Goal: Task Accomplishment & Management: Manage account settings

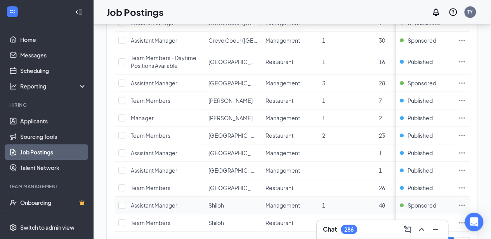
scroll to position [298, 0]
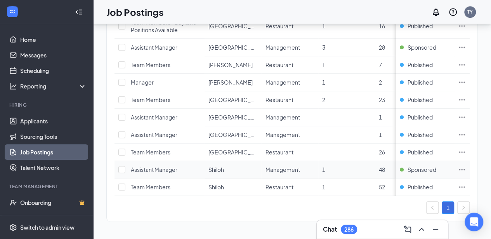
click at [466, 166] on icon "Ellipses" at bounding box center [462, 170] width 8 height 8
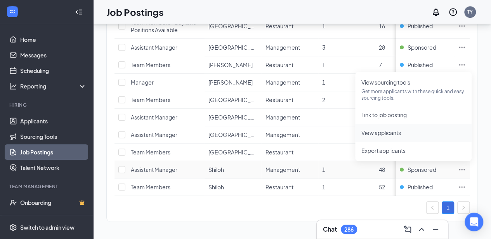
click at [388, 135] on li "View applicants" at bounding box center [413, 133] width 116 height 18
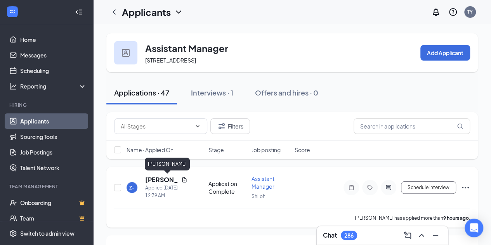
click at [157, 177] on h5 "[PERSON_NAME]" at bounding box center [161, 180] width 33 height 9
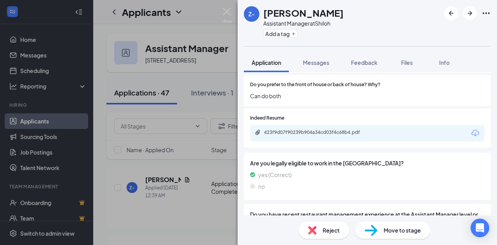
scroll to position [346, 0]
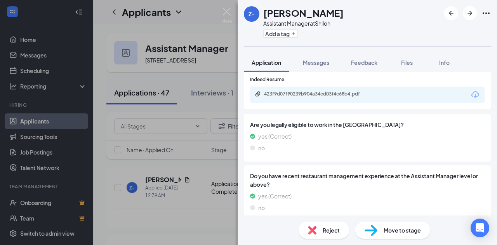
click at [303, 91] on div "423f9d07f90239b904a34cd03f4c68b4.pdf" at bounding box center [318, 94] width 109 height 6
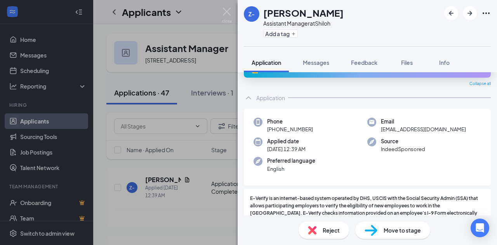
scroll to position [0, 0]
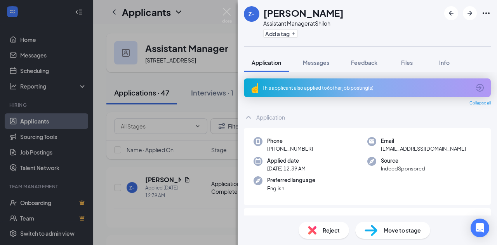
click at [336, 85] on div "This applicant also applied to 6 other job posting(s)" at bounding box center [366, 88] width 208 height 7
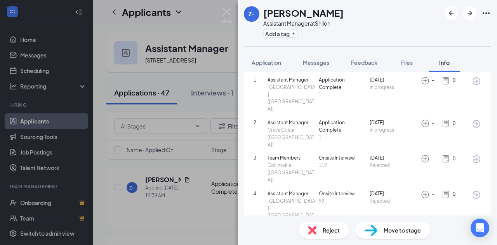
scroll to position [68, 0]
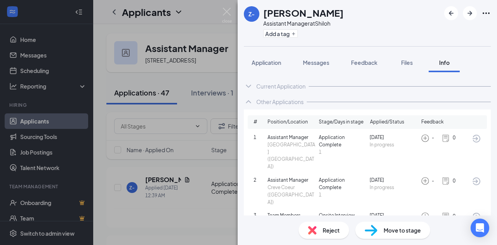
click at [331, 228] on span "Reject" at bounding box center [331, 230] width 17 height 9
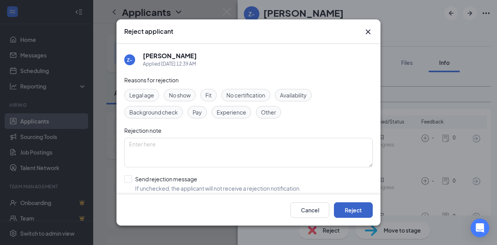
click at [342, 206] on button "Reject" at bounding box center [353, 210] width 39 height 16
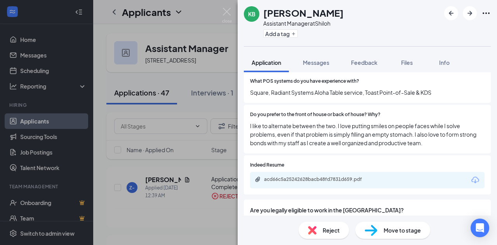
scroll to position [272, 0]
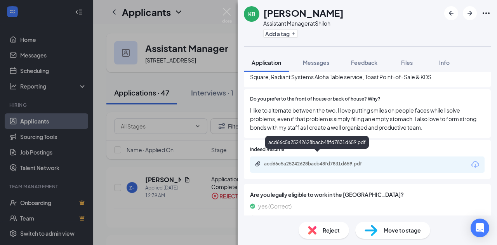
click at [309, 161] on div "acd66c5a25242628bacb48fd7831d659.pdf" at bounding box center [318, 164] width 109 height 6
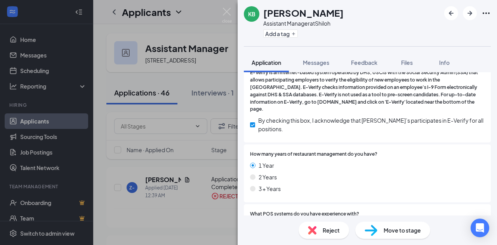
scroll to position [0, 0]
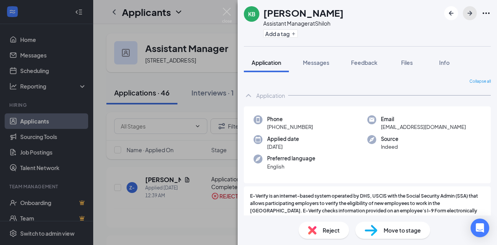
click at [471, 12] on icon "ArrowRight" at bounding box center [469, 13] width 9 height 9
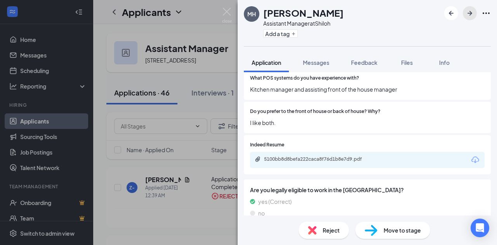
scroll to position [272, 0]
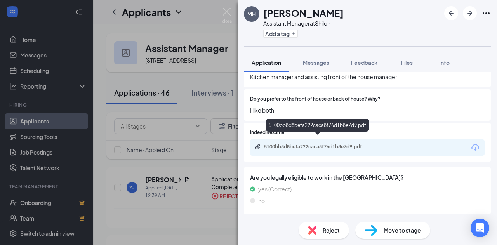
click at [333, 144] on div "5100bb8d8befa222caca8f76d1b8e7d9.pdf" at bounding box center [318, 147] width 109 height 6
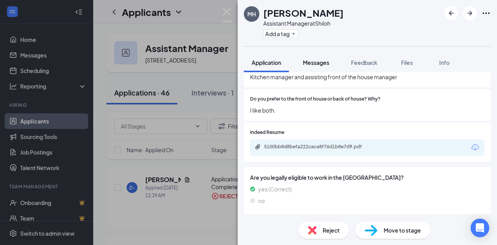
click at [325, 61] on span "Messages" at bounding box center [316, 62] width 26 height 7
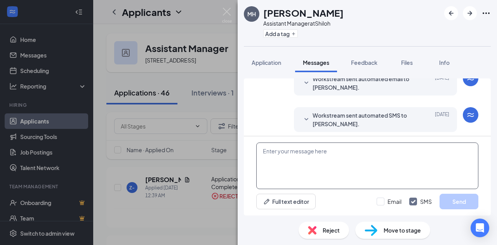
scroll to position [37, 0]
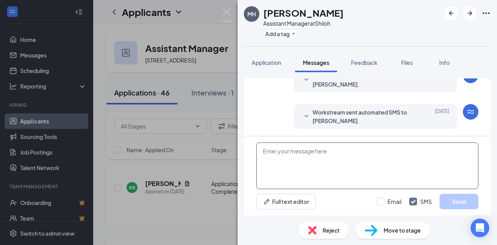
click at [308, 157] on textarea at bounding box center [367, 166] width 222 height 47
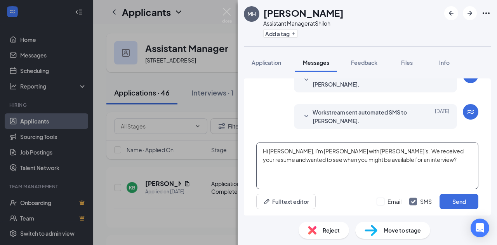
drag, startPoint x: 261, startPoint y: 151, endPoint x: 379, endPoint y: 160, distance: 118.7
click at [382, 162] on textarea "Hi [PERSON_NAME], I'm [PERSON_NAME] with [PERSON_NAME]'s. We received your resu…" at bounding box center [367, 166] width 222 height 47
type textarea "Hi [PERSON_NAME], I'm [PERSON_NAME] with [PERSON_NAME]'s. We received your resu…"
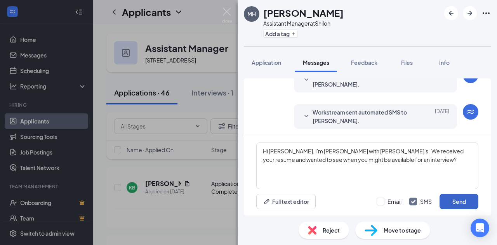
click at [457, 197] on button "Send" at bounding box center [459, 202] width 39 height 16
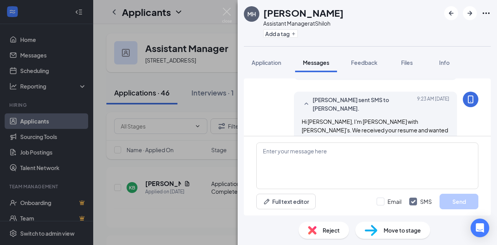
scroll to position [96, 0]
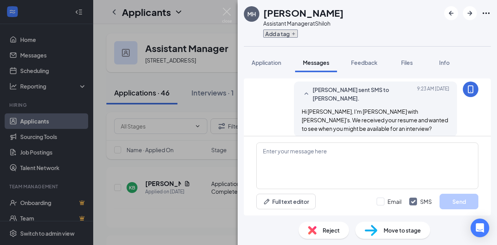
click at [283, 32] on button "Add a tag" at bounding box center [280, 34] width 35 height 8
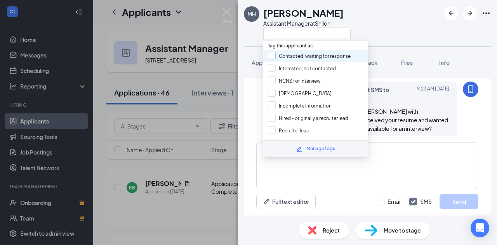
click at [285, 52] on input "Contacted, waiting for response" at bounding box center [309, 56] width 83 height 9
checkbox input "true"
click at [409, 29] on div "MH [PERSON_NAME] Assistant Manager at [GEOGRAPHIC_DATA]" at bounding box center [367, 23] width 259 height 46
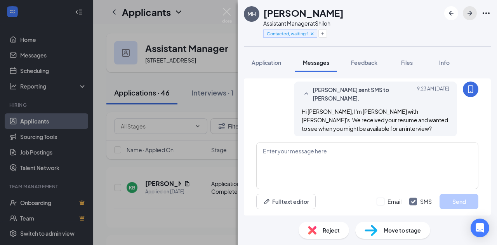
click at [467, 14] on icon "ArrowRight" at bounding box center [469, 13] width 9 height 9
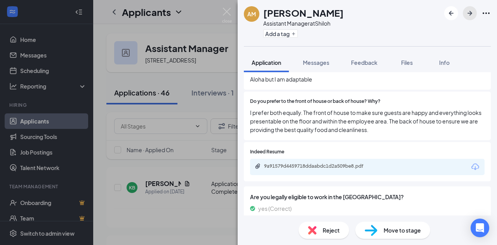
scroll to position [272, 0]
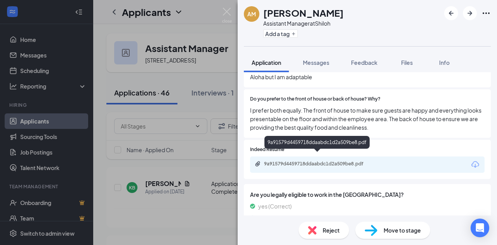
click at [309, 161] on div "9a91579d4459718ddaabdc1d2a509be8.pdf" at bounding box center [318, 164] width 109 height 6
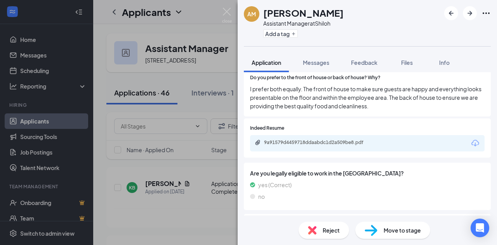
scroll to position [311, 0]
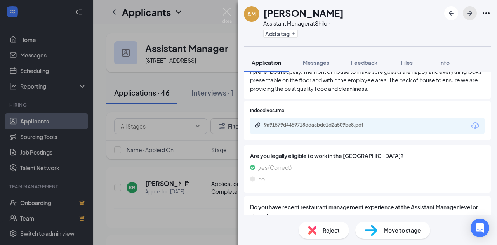
click at [468, 13] on icon "ArrowRight" at bounding box center [470, 13] width 5 height 5
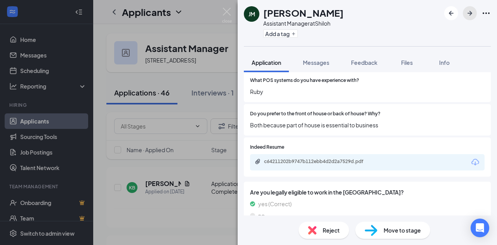
scroll to position [272, 0]
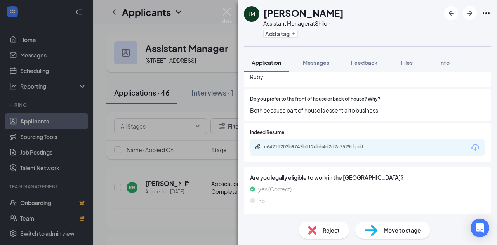
click at [322, 144] on div "c64211202b9747b112ebb4d2d2a7529d.pdf" at bounding box center [318, 147] width 109 height 6
click at [319, 65] on span "Messages" at bounding box center [316, 62] width 26 height 7
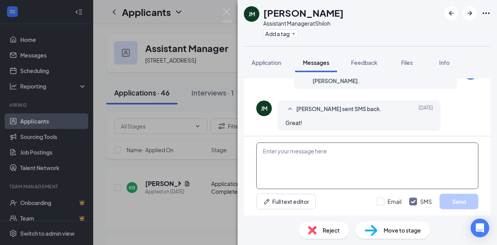
scroll to position [79, 0]
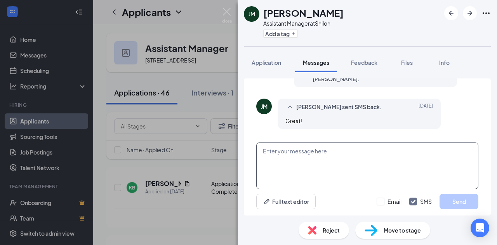
paste textarea "Hi [PERSON_NAME], I'm [PERSON_NAME] with [PERSON_NAME]'s. We received your resu…"
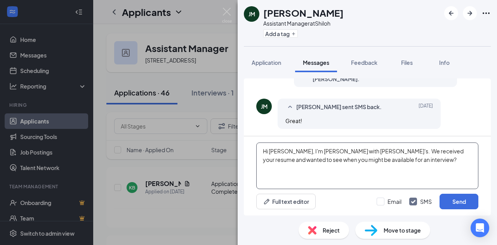
click at [279, 150] on textarea "Hi [PERSON_NAME], I'm [PERSON_NAME] with [PERSON_NAME]'s. We received your resu…" at bounding box center [367, 166] width 222 height 47
type textarea "Hi [PERSON_NAME], I'm [PERSON_NAME] with [PERSON_NAME]'s. We received your resu…"
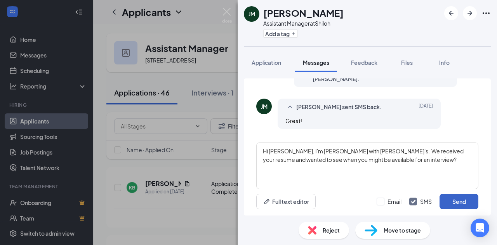
click at [454, 198] on button "Send" at bounding box center [459, 202] width 39 height 16
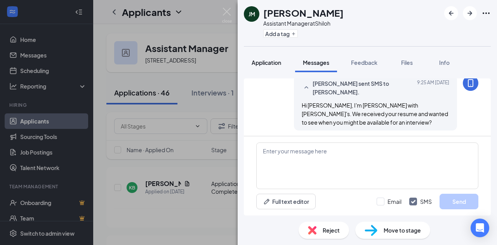
scroll to position [146, 0]
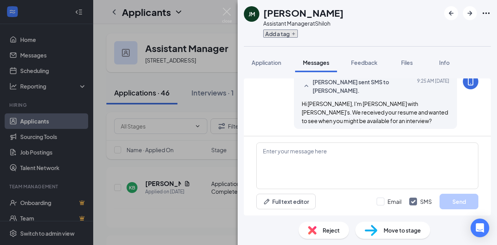
click at [280, 36] on button "Add a tag" at bounding box center [280, 34] width 35 height 8
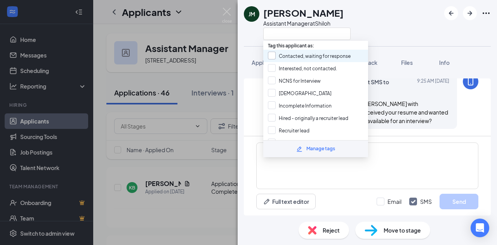
click at [277, 53] on input "Contacted, waiting for response" at bounding box center [309, 56] width 83 height 9
checkbox input "true"
click at [382, 23] on div "[PERSON_NAME] [PERSON_NAME] Assistant Manager at [GEOGRAPHIC_DATA]" at bounding box center [367, 23] width 259 height 46
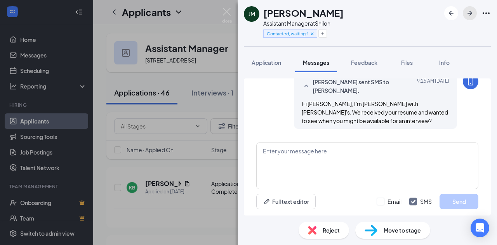
click at [468, 13] on icon "ArrowRight" at bounding box center [469, 13] width 9 height 9
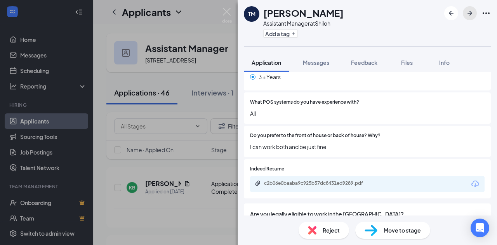
scroll to position [272, 0]
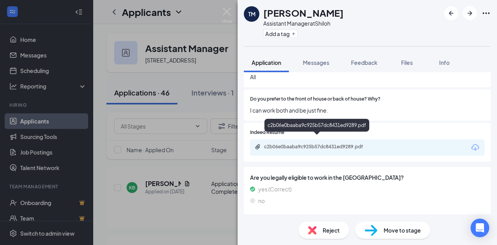
click at [308, 144] on div "c2b06e0baaba9c925b57dc8431ed9289.pdf" at bounding box center [318, 147] width 109 height 6
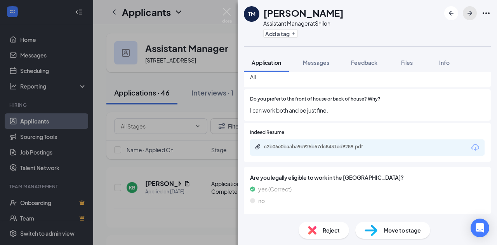
click at [467, 12] on icon "ArrowRight" at bounding box center [469, 13] width 9 height 9
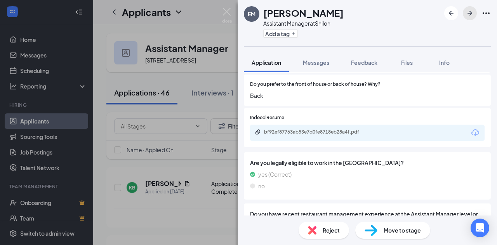
scroll to position [311, 0]
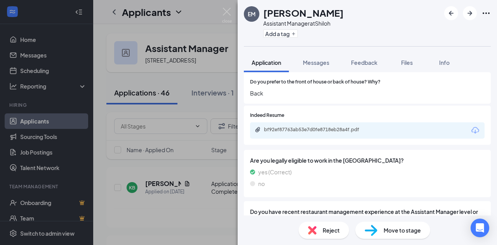
click at [318, 127] on div "bf92ef87763ab53e7d0fe8718eb28a4f.pdf" at bounding box center [318, 130] width 109 height 6
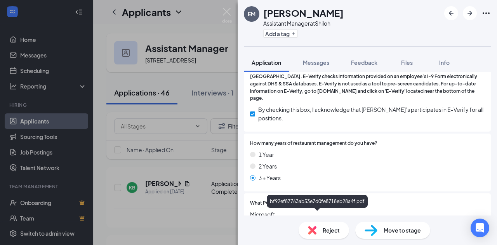
scroll to position [155, 0]
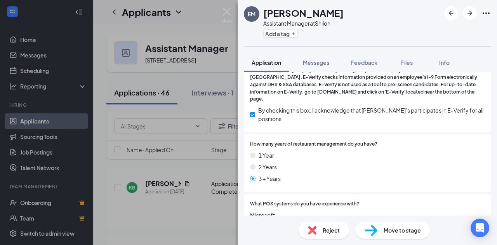
click at [327, 228] on span "Reject" at bounding box center [331, 230] width 17 height 9
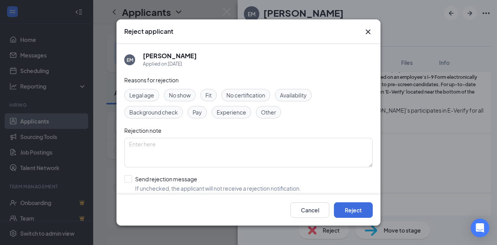
click at [269, 115] on span "Other" at bounding box center [268, 112] width 15 height 9
click at [343, 210] on button "Reject" at bounding box center [353, 210] width 39 height 16
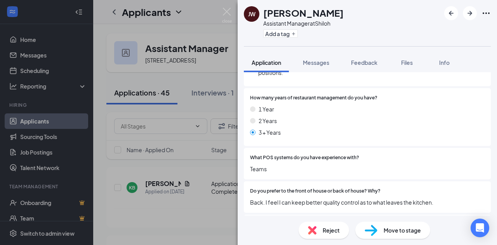
scroll to position [233, 0]
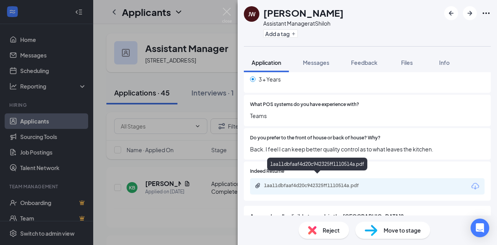
click at [332, 183] on div "1aa11dbfaaf4d20c942325ff1110514a.pdf" at bounding box center [318, 186] width 109 height 6
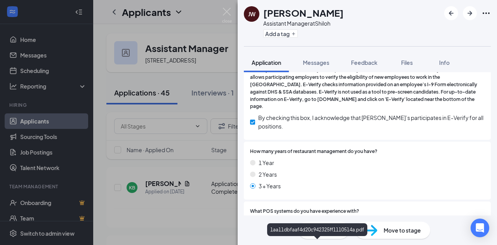
scroll to position [116, 0]
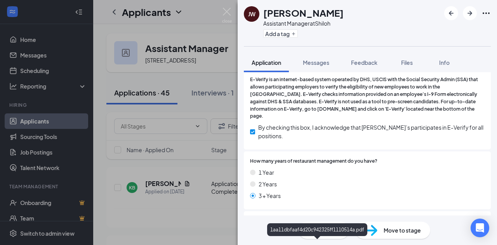
click at [330, 233] on div "1aa11dbfaaf4d20c942325ff1110514a.pdf" at bounding box center [317, 229] width 100 height 13
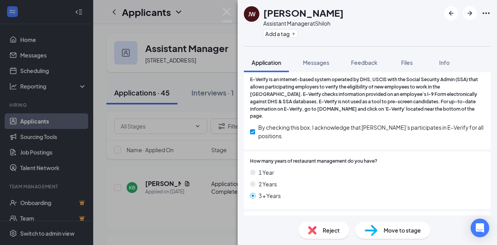
click at [338, 230] on span "Reject" at bounding box center [331, 230] width 17 height 9
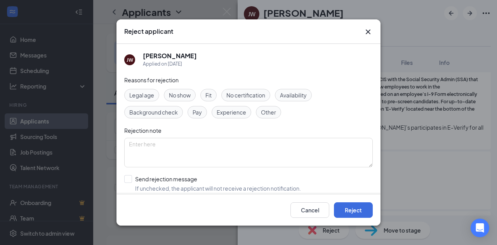
click at [267, 112] on span "Other" at bounding box center [268, 112] width 15 height 9
click at [353, 214] on button "Reject" at bounding box center [353, 210] width 39 height 16
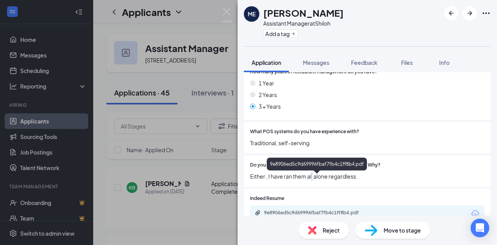
click at [312, 177] on div "Do you prefer to the front of house or back of house? Why? Either , I have ran …" at bounding box center [367, 170] width 247 height 31
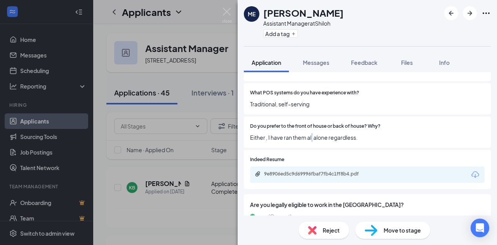
scroll to position [233, 0]
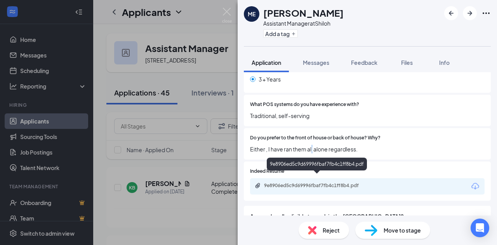
click at [316, 183] on div "9e8906ed5c9d69996fbaf7fb4c1ff8b4.pdf" at bounding box center [318, 186] width 109 height 6
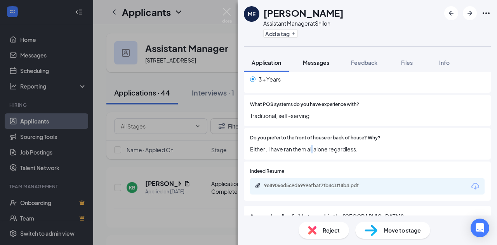
click at [327, 60] on span "Messages" at bounding box center [316, 62] width 26 height 7
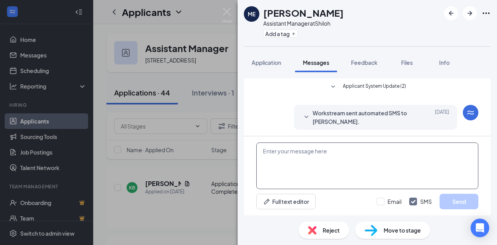
scroll to position [79, 0]
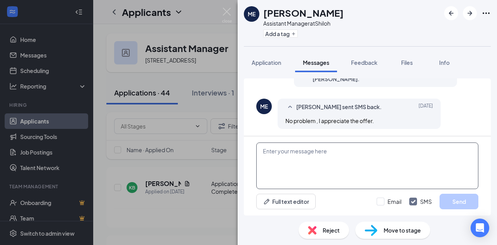
paste textarea "Hi [PERSON_NAME], I'm [PERSON_NAME] with [PERSON_NAME]'s. We received your resu…"
type textarea "Hi [PERSON_NAME], I'm [PERSON_NAME] with [PERSON_NAME]'s. We received your resu…"
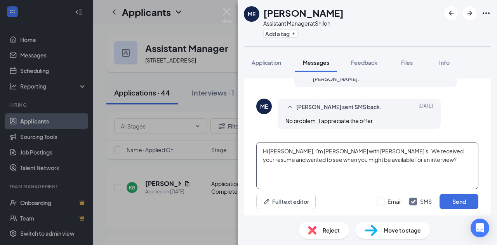
click at [280, 151] on textarea "Hi [PERSON_NAME], I'm [PERSON_NAME] with [PERSON_NAME]'s. We received your resu…" at bounding box center [367, 166] width 222 height 47
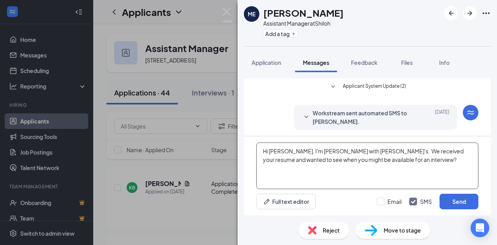
scroll to position [79, 0]
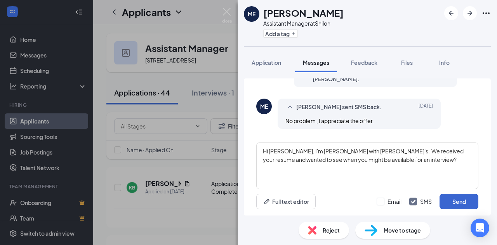
type textarea "Hi Mickaela, I'm Tammy with Freddy's. We received your resume and wanted to see…"
click at [452, 200] on button "Send" at bounding box center [459, 202] width 39 height 16
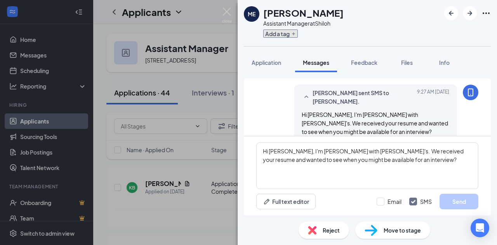
click at [270, 35] on button "Add a tag" at bounding box center [280, 34] width 35 height 8
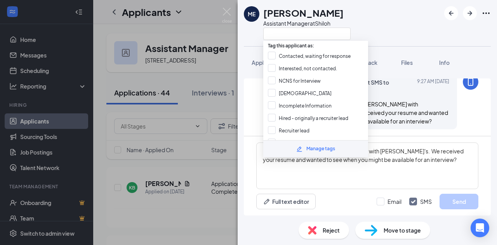
scroll to position [146, 0]
click at [277, 54] on input "Contacted, waiting for response" at bounding box center [309, 56] width 83 height 9
checkbox input "true"
click at [368, 24] on div "ME Mickaela Ewing Assistant Manager at Shiloh" at bounding box center [367, 23] width 259 height 46
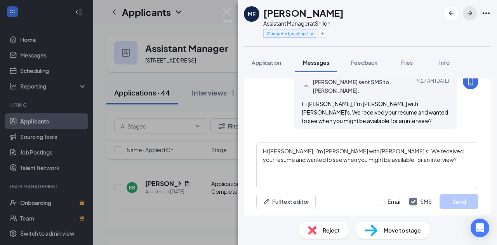
click at [467, 12] on icon "ArrowRight" at bounding box center [469, 13] width 9 height 9
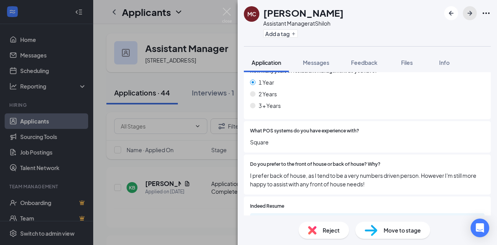
scroll to position [233, 0]
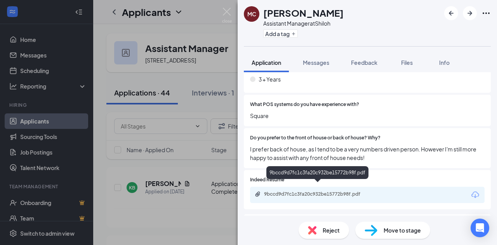
click at [306, 191] on div "9bccd9d7fc1c3fa20c932be15772b98f.pdf" at bounding box center [318, 194] width 109 height 6
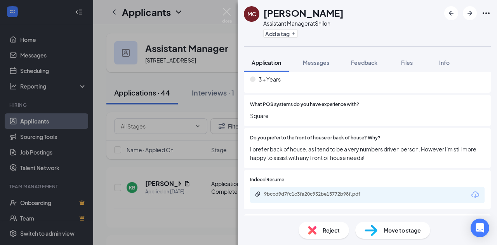
scroll to position [194, 0]
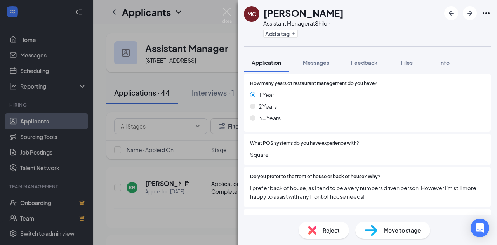
click at [318, 228] on div "Reject" at bounding box center [324, 230] width 50 height 17
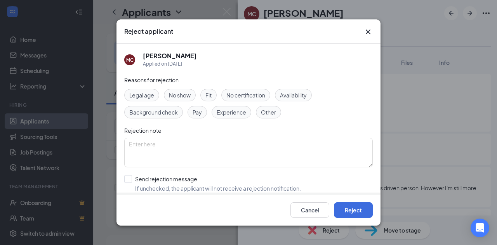
click at [265, 108] on span "Other" at bounding box center [268, 112] width 15 height 9
click at [344, 209] on button "Reject" at bounding box center [353, 210] width 39 height 16
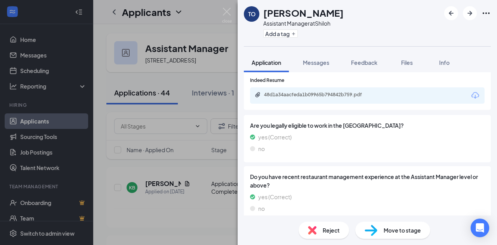
scroll to position [372, 0]
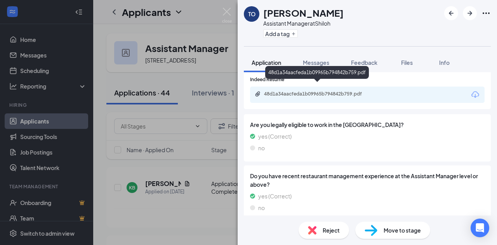
click at [320, 91] on div "48d1a34aacfeda1b09965b794842b759.pdf" at bounding box center [318, 94] width 109 height 6
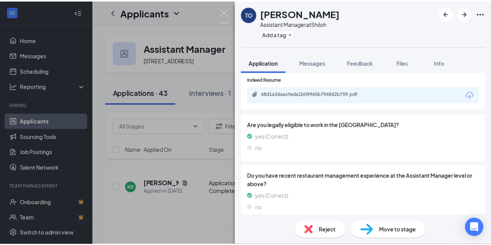
scroll to position [369, 0]
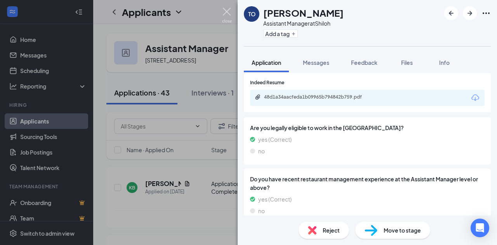
click at [229, 12] on img at bounding box center [227, 15] width 10 height 15
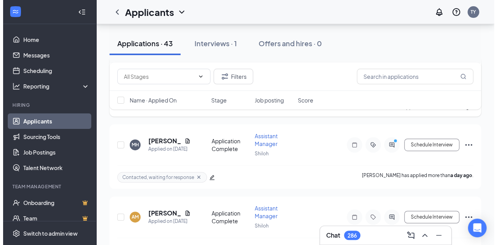
scroll to position [116, 0]
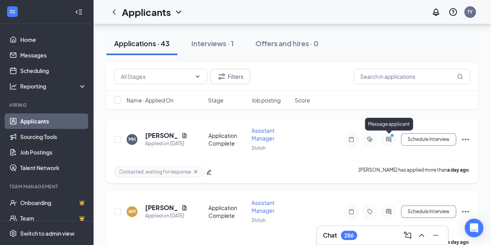
click at [391, 139] on icon "ActiveChat" at bounding box center [388, 139] width 5 height 5
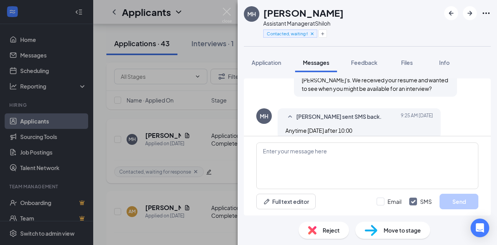
scroll to position [138, 0]
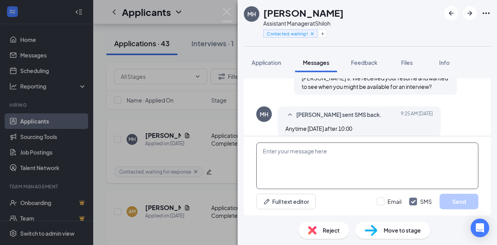
click at [282, 154] on textarea at bounding box center [367, 166] width 222 height 47
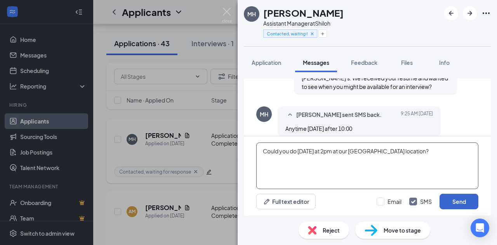
type textarea "Could you do tomorrow at 2pm at our shiloh location?"
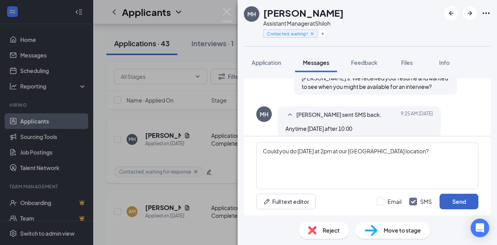
click at [446, 200] on button "Send" at bounding box center [459, 202] width 39 height 16
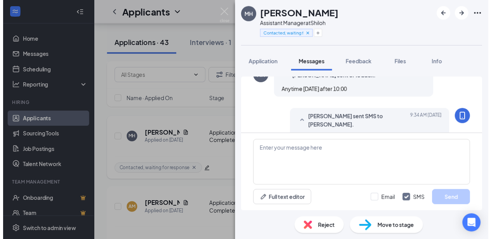
scroll to position [180, 0]
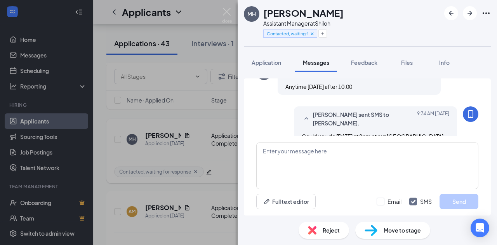
click at [221, 10] on div "MH Milly Hill Assistant Manager at Shiloh Contacted, waiting for response Appli…" at bounding box center [248, 122] width 497 height 245
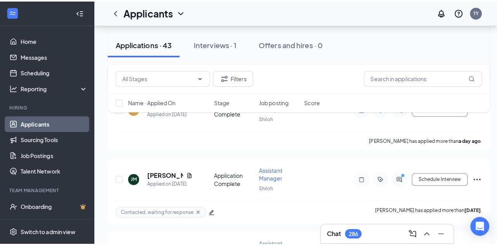
scroll to position [233, 0]
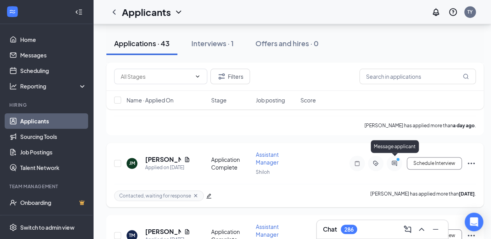
click at [391, 160] on icon "ActiveChat" at bounding box center [394, 163] width 9 height 6
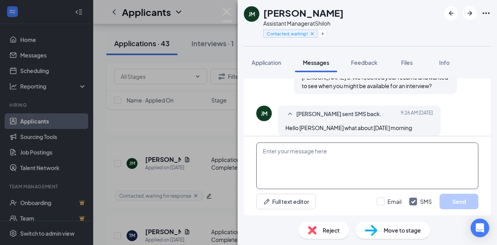
scroll to position [188, 0]
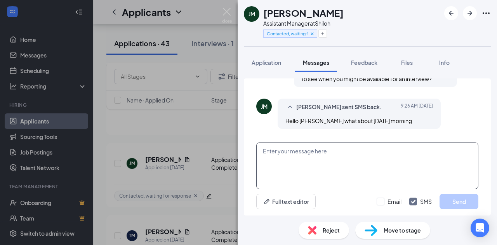
click at [296, 155] on textarea at bounding box center [367, 166] width 222 height 47
type textarea "I"
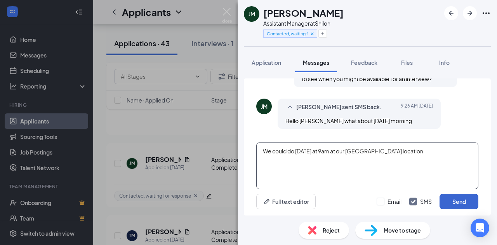
type textarea "We could do tomorrow at 9am at our shiloh location"
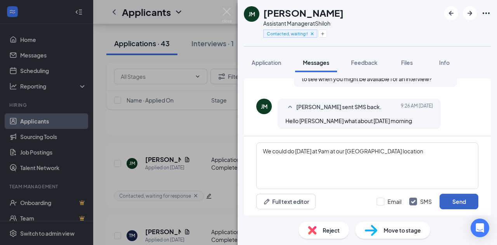
click at [454, 207] on button "Send" at bounding box center [459, 202] width 39 height 16
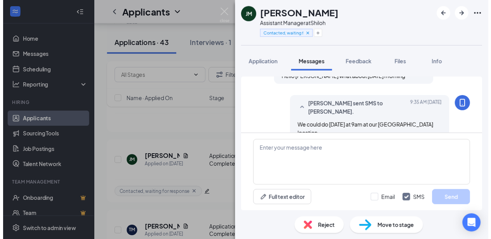
scroll to position [238, 0]
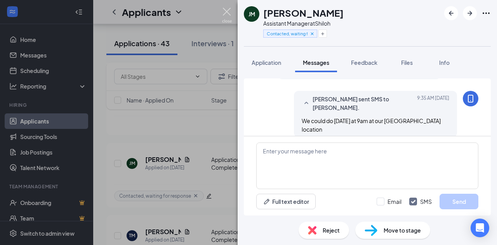
click at [224, 10] on img at bounding box center [227, 15] width 10 height 15
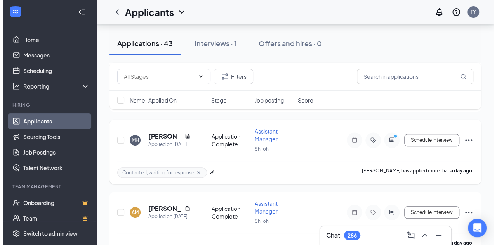
scroll to position [116, 0]
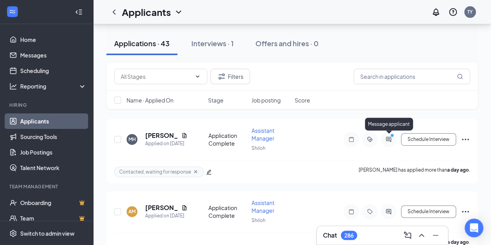
click at [390, 140] on icon "ActiveChat" at bounding box center [388, 139] width 5 height 5
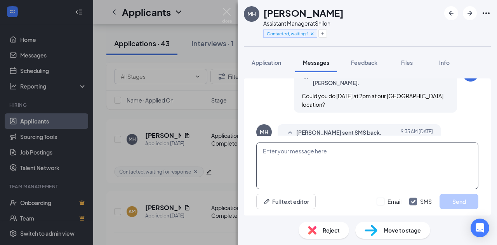
scroll to position [222, 0]
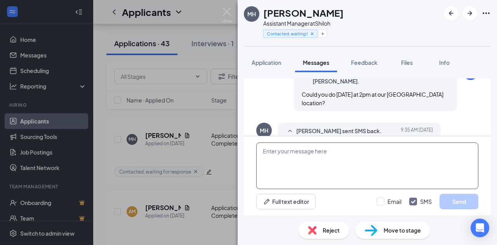
click at [337, 156] on textarea at bounding box center [367, 166] width 222 height 47
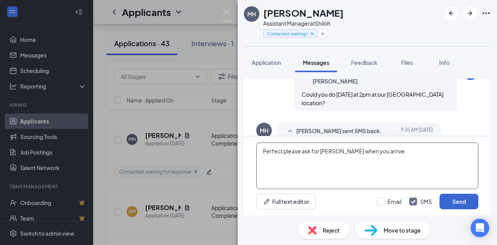
type textarea "Perfect please ask for Daniel when you arrive."
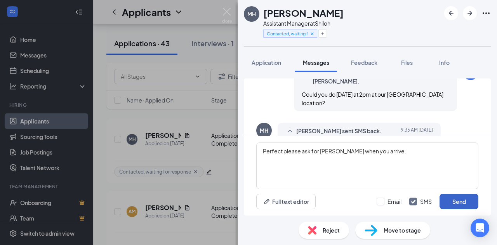
click at [457, 197] on button "Send" at bounding box center [459, 202] width 39 height 16
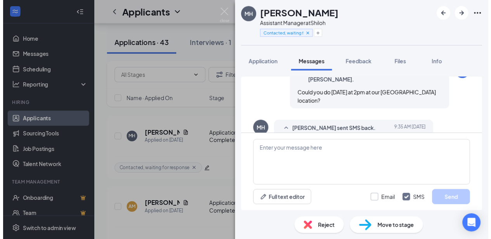
scroll to position [264, 0]
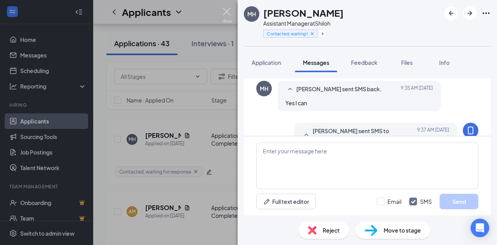
click at [223, 12] on img at bounding box center [227, 15] width 10 height 15
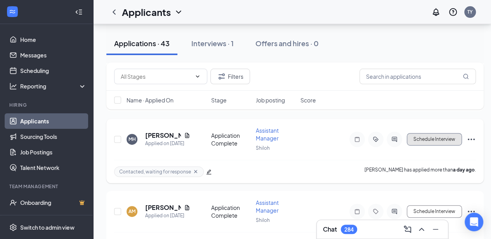
click at [421, 136] on button "Schedule Interview" at bounding box center [434, 139] width 55 height 12
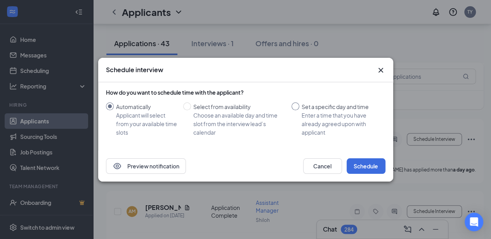
click at [294, 108] on input "Set a specific day and time Enter a time that you have already agreed upon with…" at bounding box center [296, 107] width 8 height 8
radio input "true"
radio input "false"
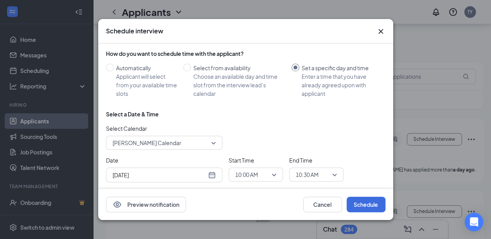
click at [214, 139] on span "Tammy Young's Calendar" at bounding box center [164, 143] width 103 height 12
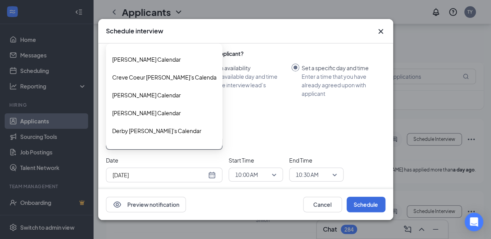
scroll to position [402, 0]
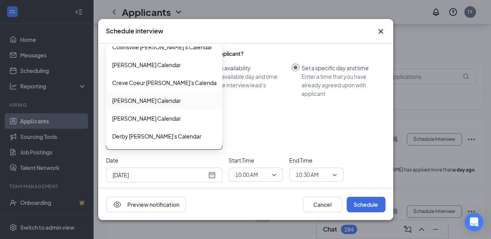
click at [168, 100] on span "Daniel Young's Calendar" at bounding box center [146, 100] width 69 height 9
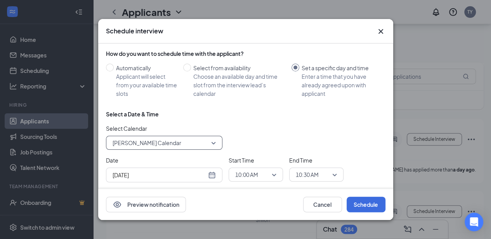
click at [276, 176] on span "10:00 AM" at bounding box center [255, 175] width 41 height 12
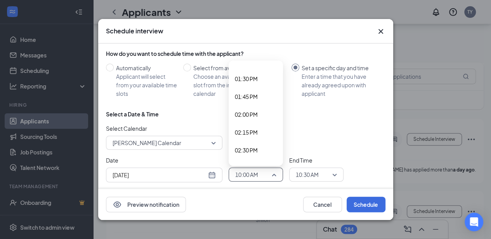
scroll to position [983, 0]
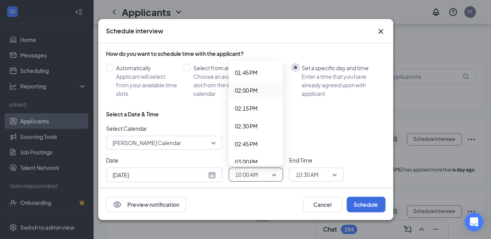
click at [262, 86] on span "02:00 PM" at bounding box center [256, 90] width 42 height 9
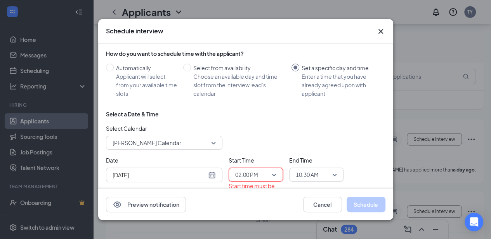
click at [333, 174] on span "10:30 AM" at bounding box center [316, 175] width 41 height 12
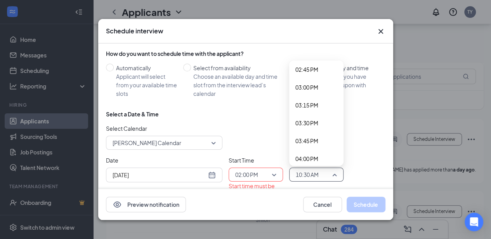
scroll to position [1019, 0]
click at [320, 86] on span "02:30 PM" at bounding box center [317, 90] width 42 height 9
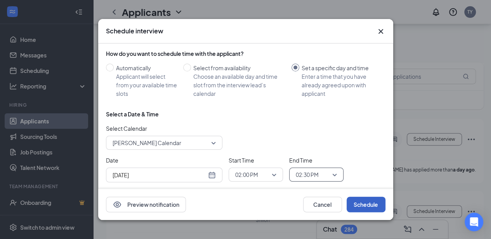
click at [376, 205] on button "Schedule" at bounding box center [366, 205] width 39 height 16
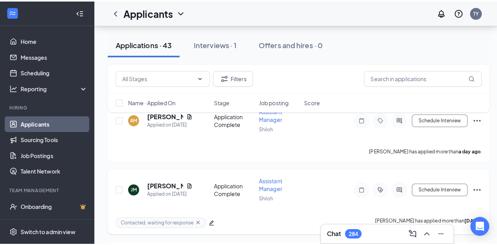
scroll to position [155, 0]
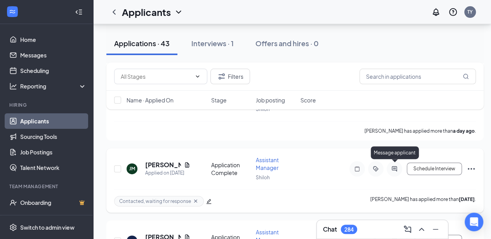
click at [395, 167] on icon "ActiveChat" at bounding box center [394, 168] width 5 height 5
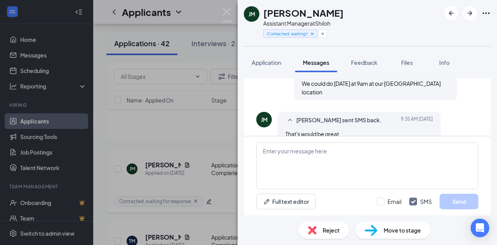
scroll to position [280, 0]
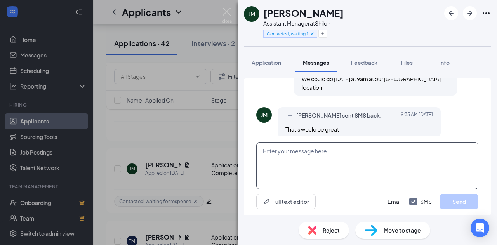
click at [324, 153] on textarea at bounding box center [367, 166] width 222 height 47
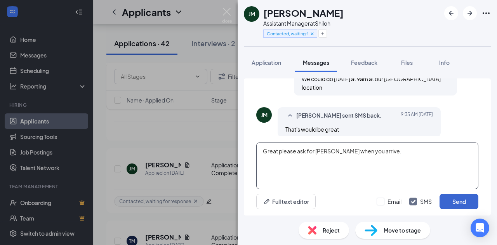
type textarea "Great please ask for Daniel when you arrive."
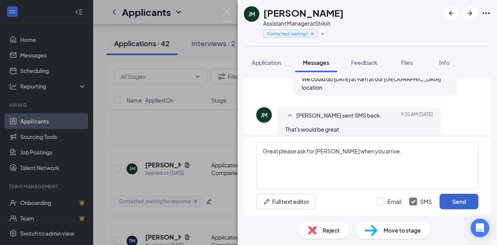
click at [445, 196] on button "Send" at bounding box center [459, 202] width 39 height 16
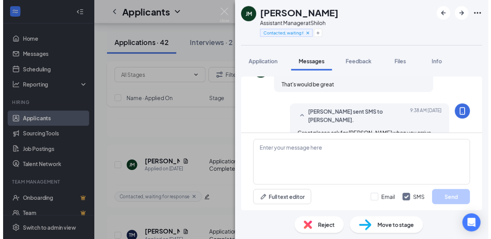
scroll to position [329, 0]
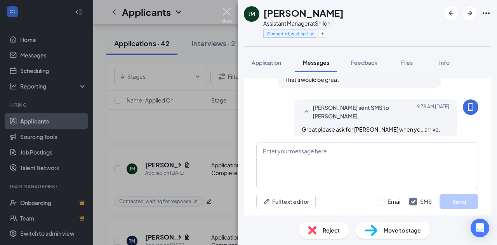
click at [227, 10] on img at bounding box center [227, 15] width 10 height 15
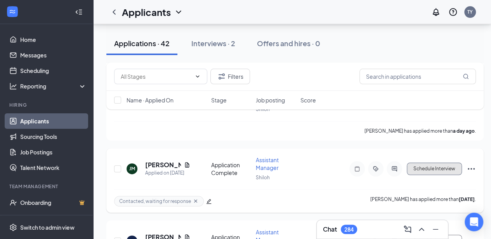
click at [423, 169] on button "Schedule Interview" at bounding box center [434, 169] width 55 height 12
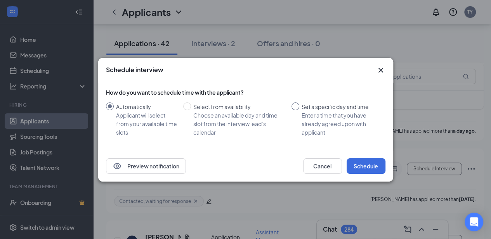
click at [295, 104] on input "Set a specific day and time Enter a time that you have already agreed upon with…" at bounding box center [296, 107] width 8 height 8
radio input "true"
radio input "false"
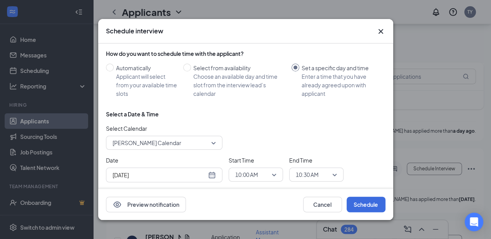
click at [214, 142] on span "Tammy Young's Calendar" at bounding box center [164, 143] width 103 height 12
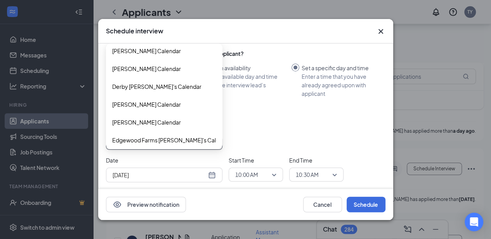
scroll to position [440, 0]
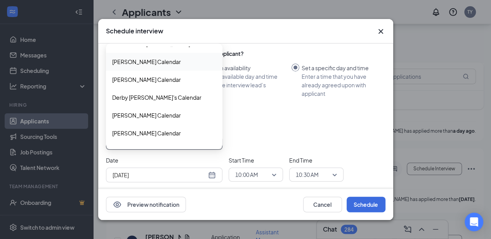
click at [151, 61] on span "Daniel Young's Calendar" at bounding box center [146, 61] width 69 height 9
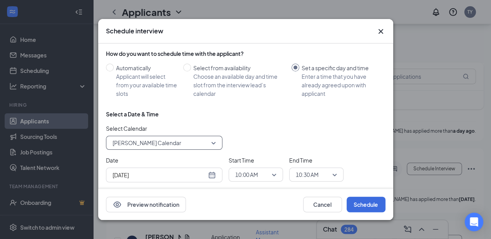
click at [268, 174] on span "10:00 AM" at bounding box center [252, 175] width 34 height 12
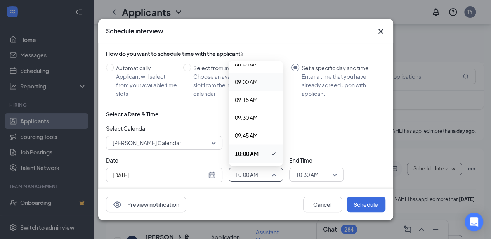
click at [253, 78] on span "09:00 AM" at bounding box center [246, 82] width 23 height 9
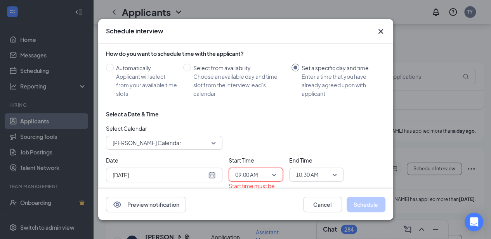
click at [336, 170] on span "10:30 AM" at bounding box center [316, 175] width 41 height 12
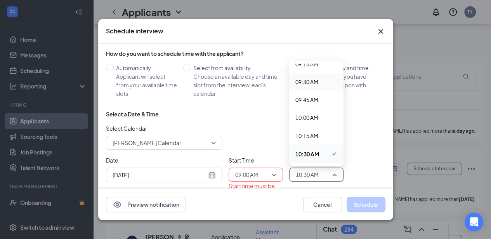
click at [311, 78] on span "09:30 AM" at bounding box center [307, 82] width 23 height 9
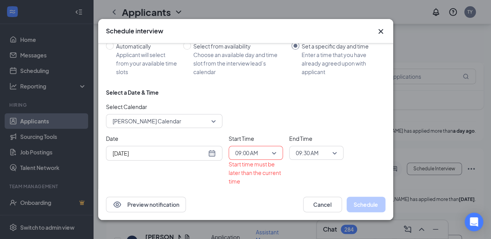
scroll to position [33, 0]
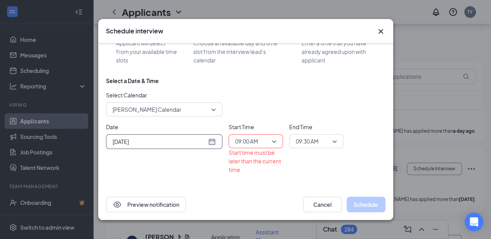
click at [211, 137] on div "Aug 26, 2025" at bounding box center [164, 141] width 103 height 9
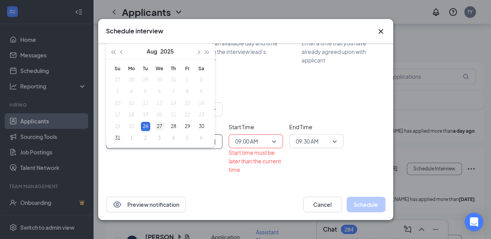
type input "Aug 27, 2025"
click at [157, 122] on div "27" at bounding box center [159, 126] width 9 height 9
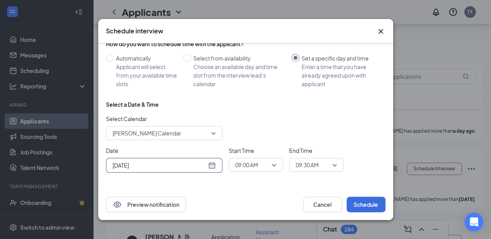
scroll to position [9, 0]
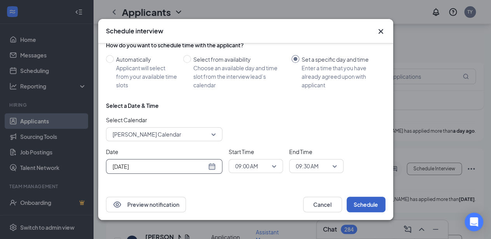
click at [358, 203] on button "Schedule" at bounding box center [366, 205] width 39 height 16
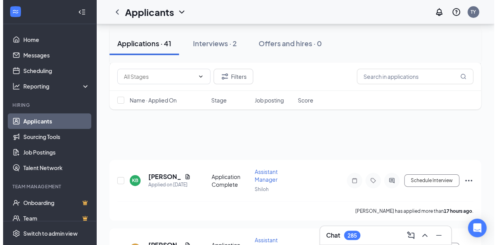
scroll to position [0, 0]
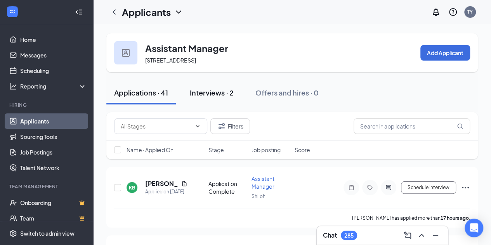
click at [208, 89] on div "Interviews · 2" at bounding box center [212, 93] width 44 height 10
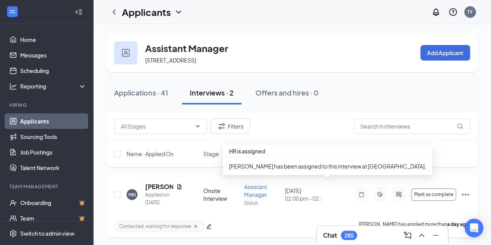
click at [292, 191] on div "August 26, 2025 02:00 pm - 02:30 pm" at bounding box center [303, 195] width 36 height 16
click at [266, 190] on div "Assistant Manager" at bounding box center [262, 191] width 36 height 16
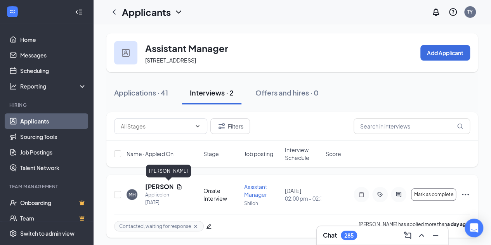
click at [159, 186] on h5 "[PERSON_NAME]" at bounding box center [159, 187] width 28 height 9
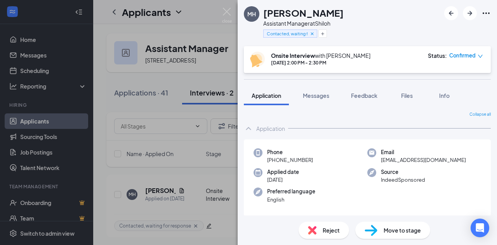
click at [475, 56] on span "Confirmed" at bounding box center [462, 56] width 26 height 8
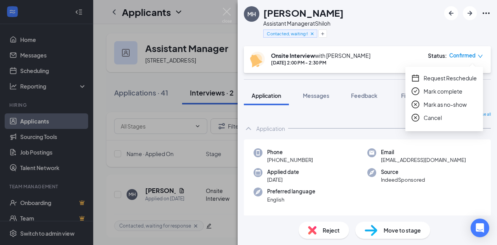
click at [453, 77] on span "Request Reschedule" at bounding box center [450, 78] width 53 height 9
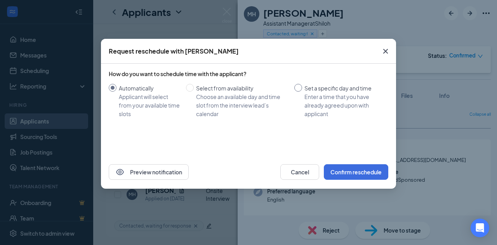
click at [299, 88] on input "Set a specific day and time Enter a time that you have already agreed upon with…" at bounding box center [298, 88] width 8 height 8
radio input "true"
radio input "false"
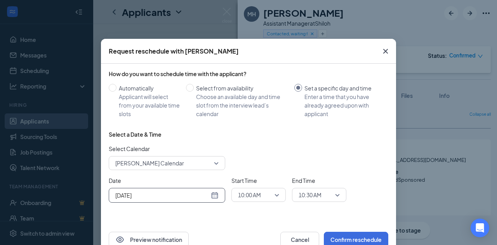
click at [204, 196] on input "Aug 26, 2025" at bounding box center [162, 195] width 94 height 9
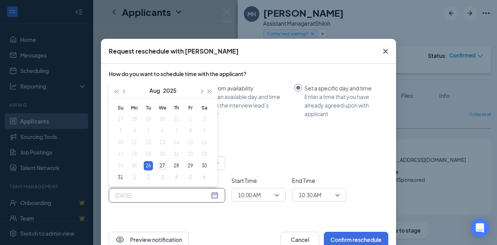
type input "Aug 27, 2025"
click at [162, 165] on div "27" at bounding box center [162, 165] width 9 height 9
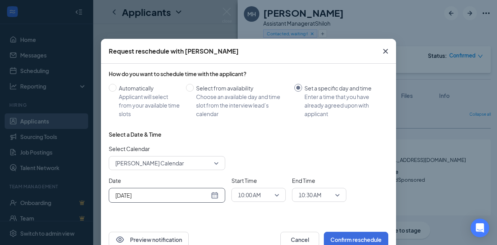
click at [272, 194] on span "10:00 AM" at bounding box center [258, 195] width 41 height 12
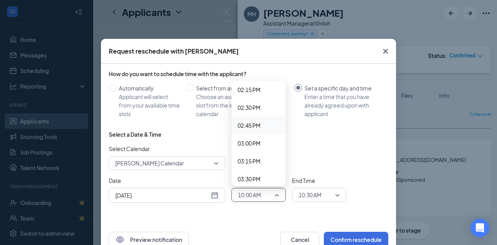
scroll to position [983, 0]
click at [253, 112] on span "02:00 PM" at bounding box center [249, 110] width 23 height 9
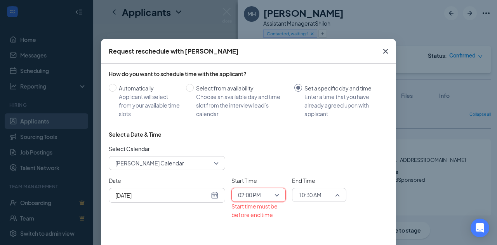
click at [331, 194] on span "10:30 AM" at bounding box center [319, 195] width 41 height 12
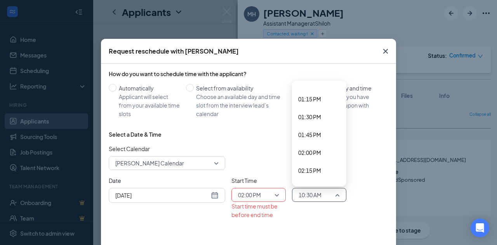
scroll to position [980, 0]
click at [311, 149] on span "02:30 PM" at bounding box center [309, 149] width 23 height 9
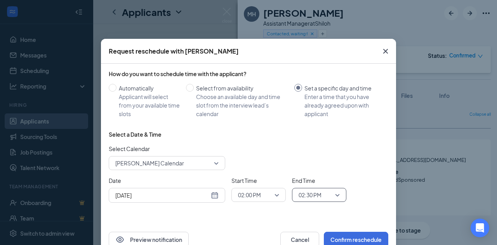
click at [363, 181] on div "Date Aug 27, 2025 Aug 2025 Su Mo Tu We Th Fr Sa 27 28 29 30 31 1 2 3 4 5 6 7 8 …" at bounding box center [249, 189] width 280 height 26
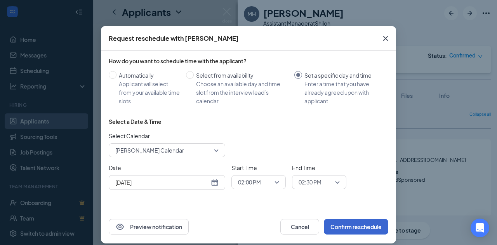
scroll to position [20, 0]
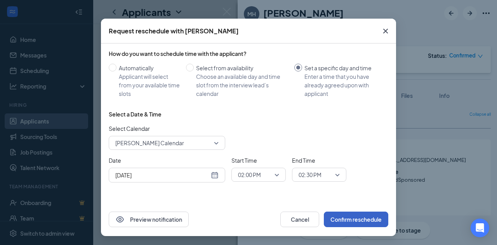
click at [358, 215] on button "Confirm reschedule" at bounding box center [356, 220] width 64 height 16
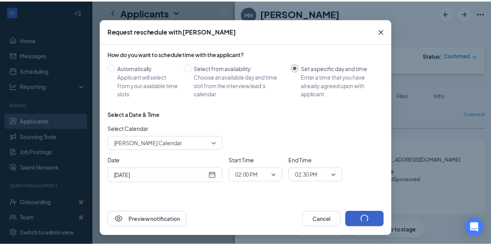
scroll to position [0, 0]
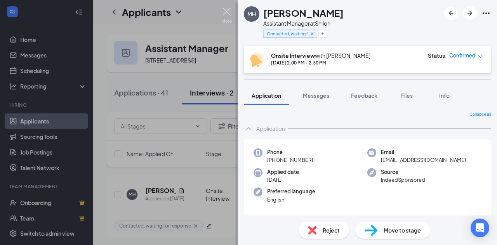
click at [226, 10] on img at bounding box center [227, 15] width 10 height 15
